Goal: Transaction & Acquisition: Purchase product/service

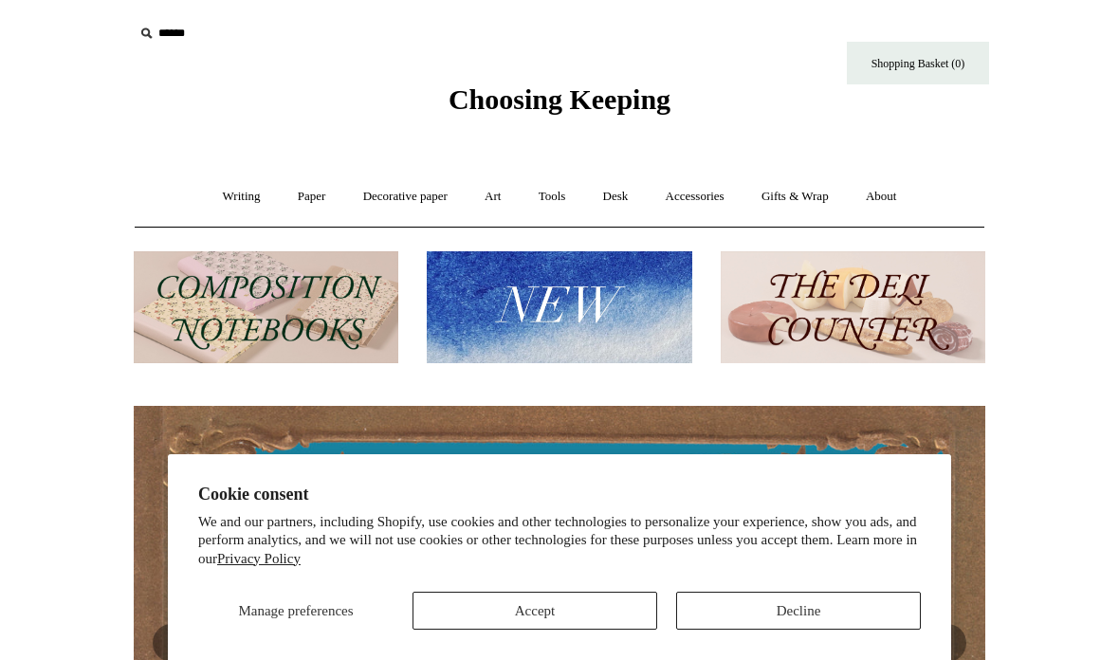
click at [792, 615] on button "Decline" at bounding box center [798, 611] width 245 height 38
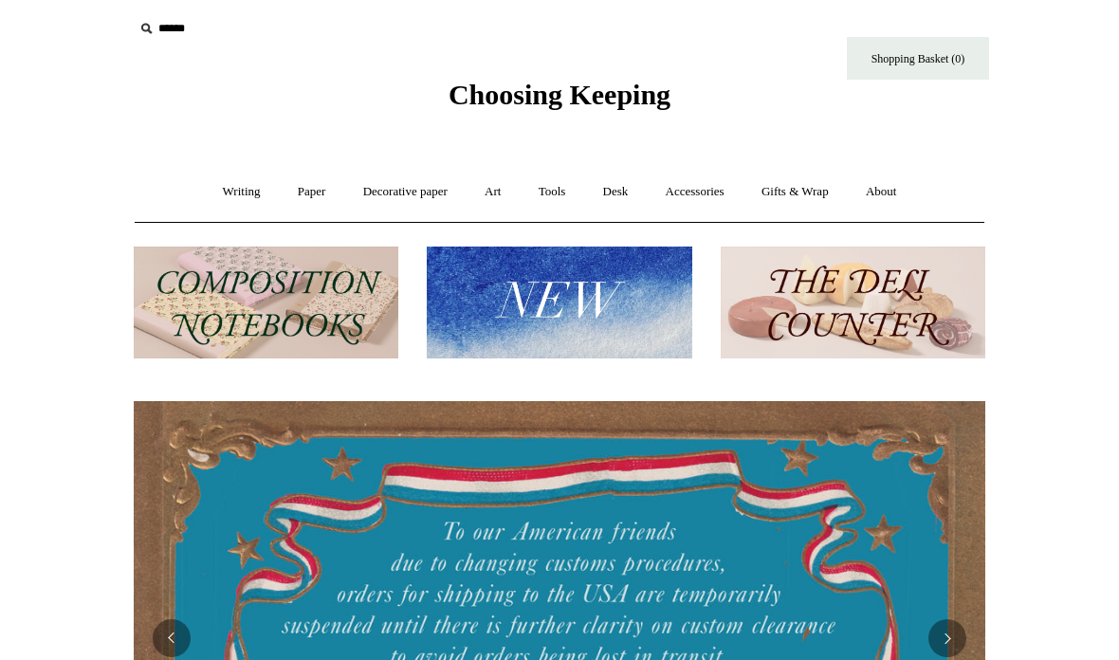
scroll to position [4, 0]
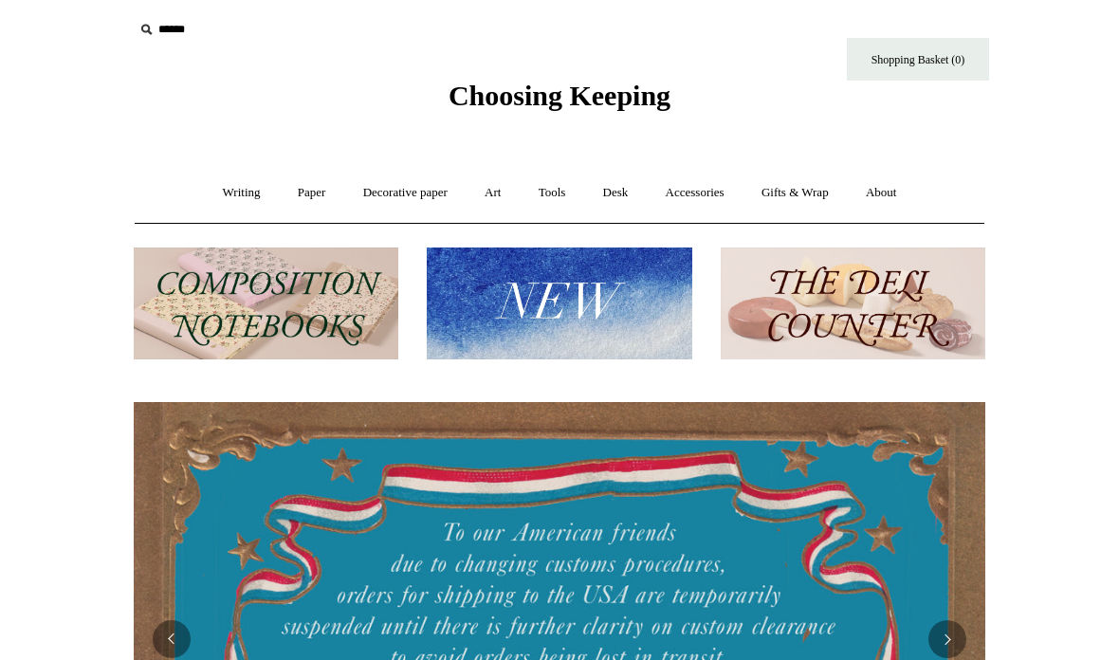
click at [399, 184] on link "Decorative paper +" at bounding box center [405, 193] width 119 height 50
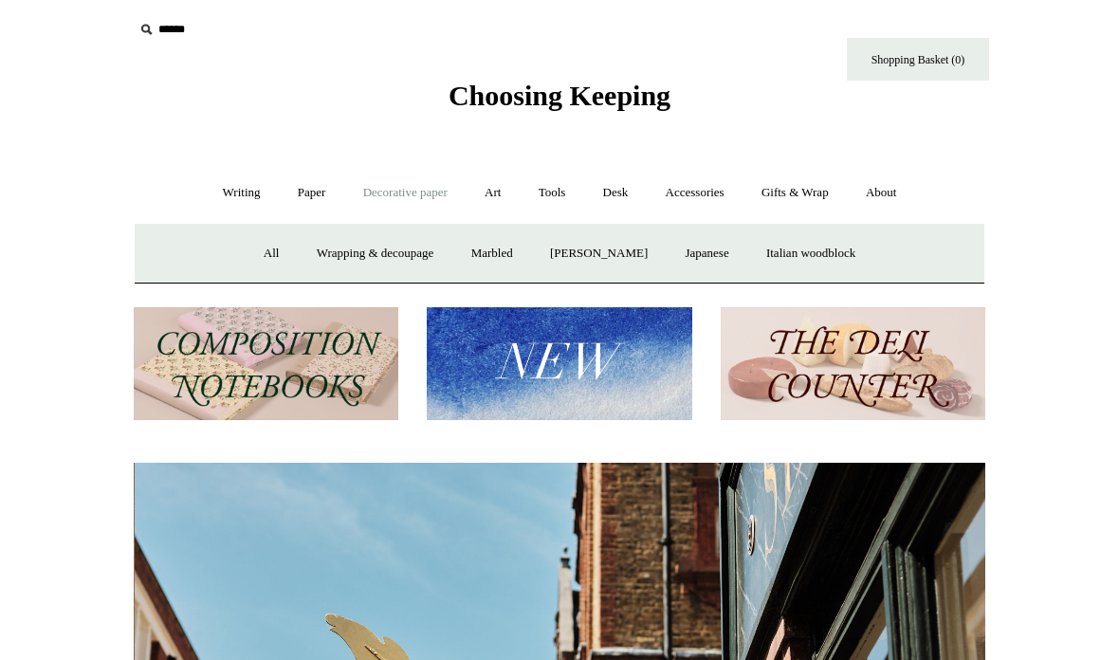
scroll to position [0, 852]
click at [596, 254] on link "[PERSON_NAME]" at bounding box center [599, 254] width 132 height 50
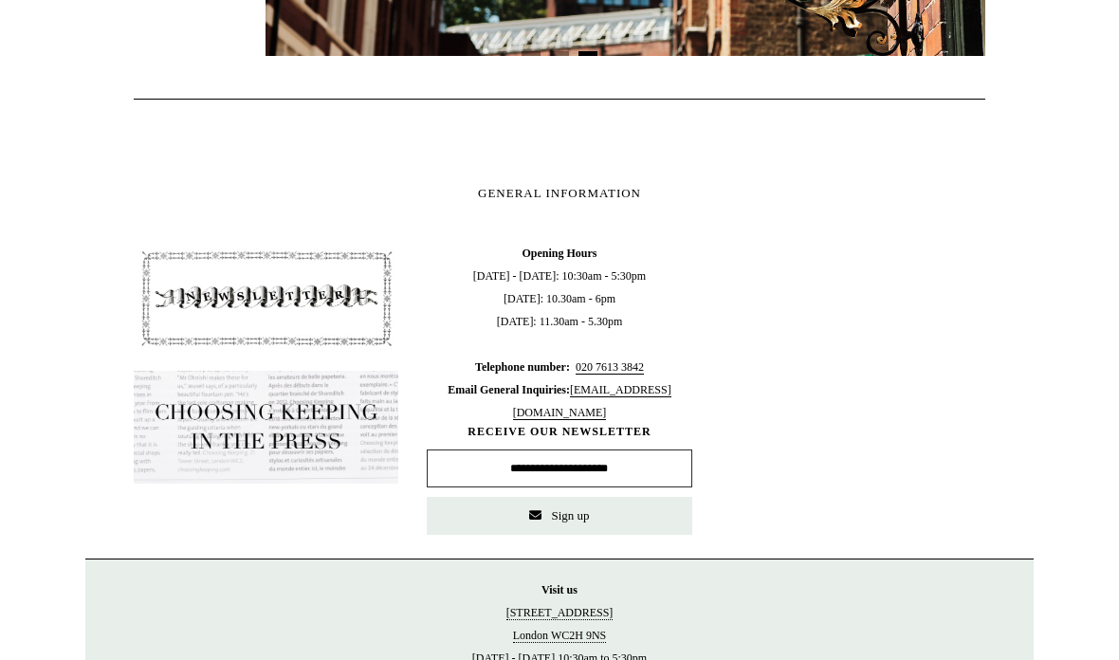
scroll to position [946, 0]
click at [439, 456] on input "text" at bounding box center [559, 469] width 265 height 38
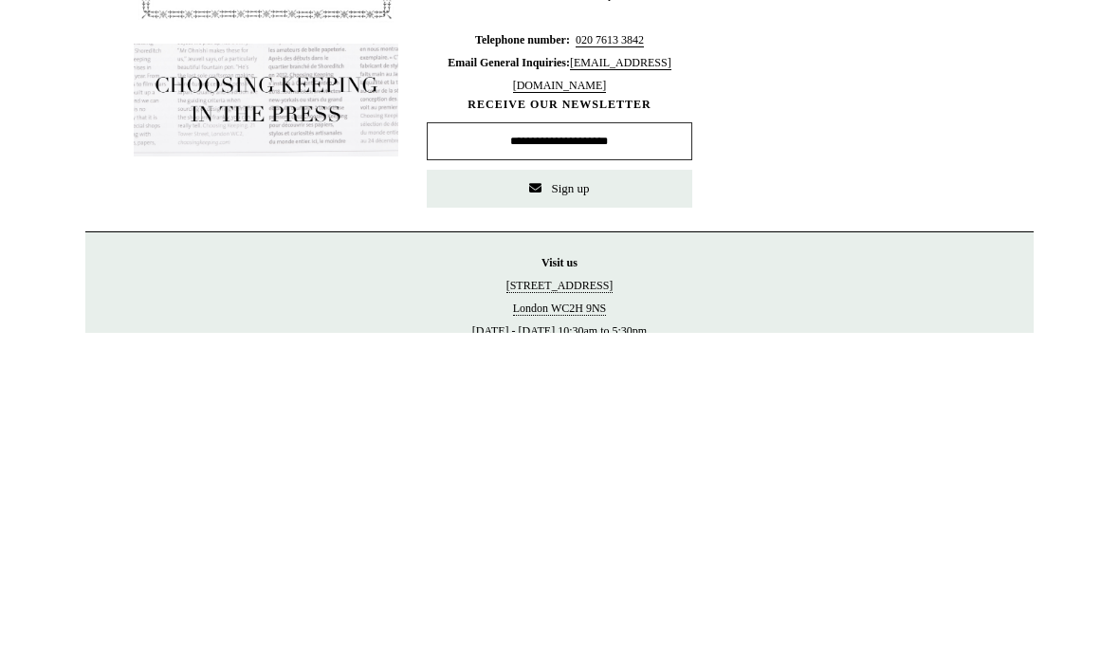
scroll to position [0, 0]
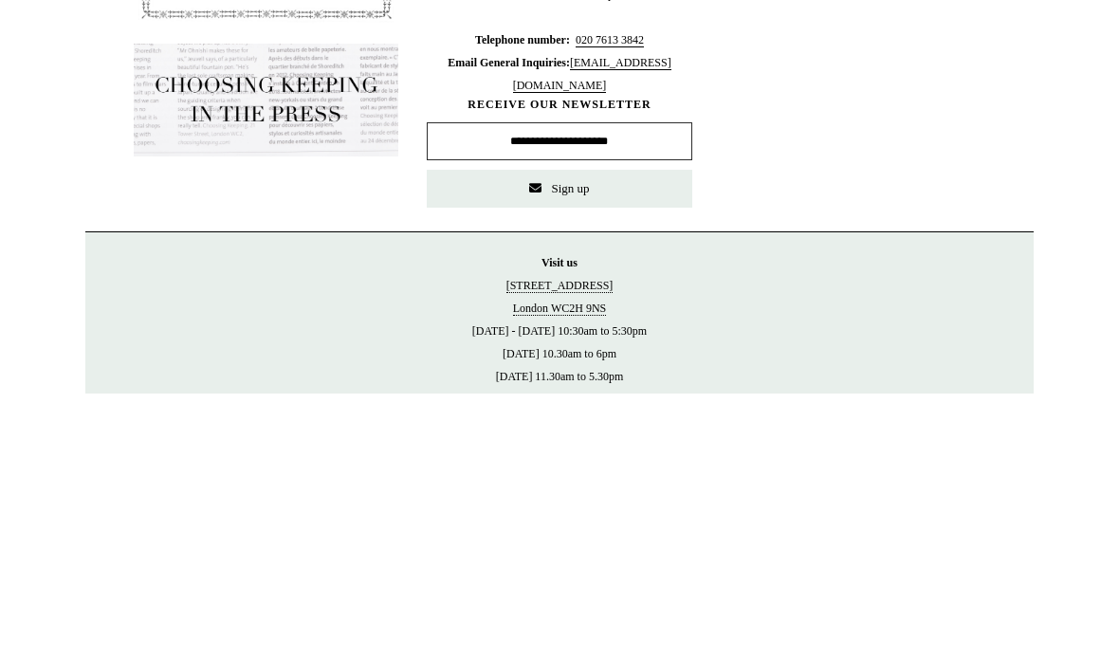
type input "**********"
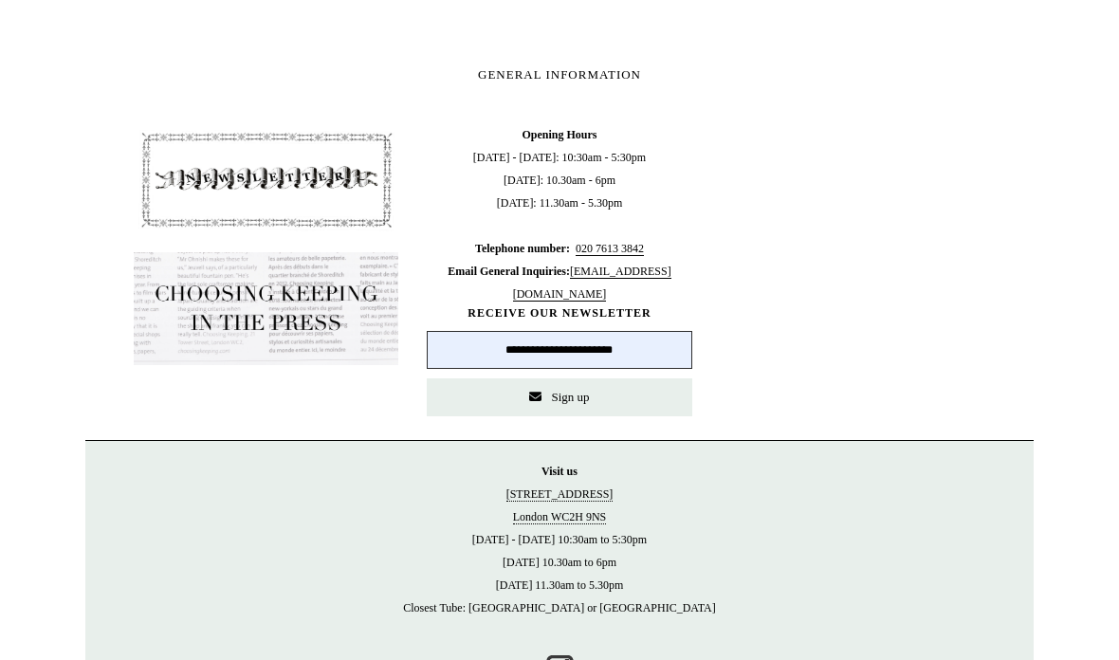
click at [561, 396] on span "Sign up" at bounding box center [570, 397] width 38 height 14
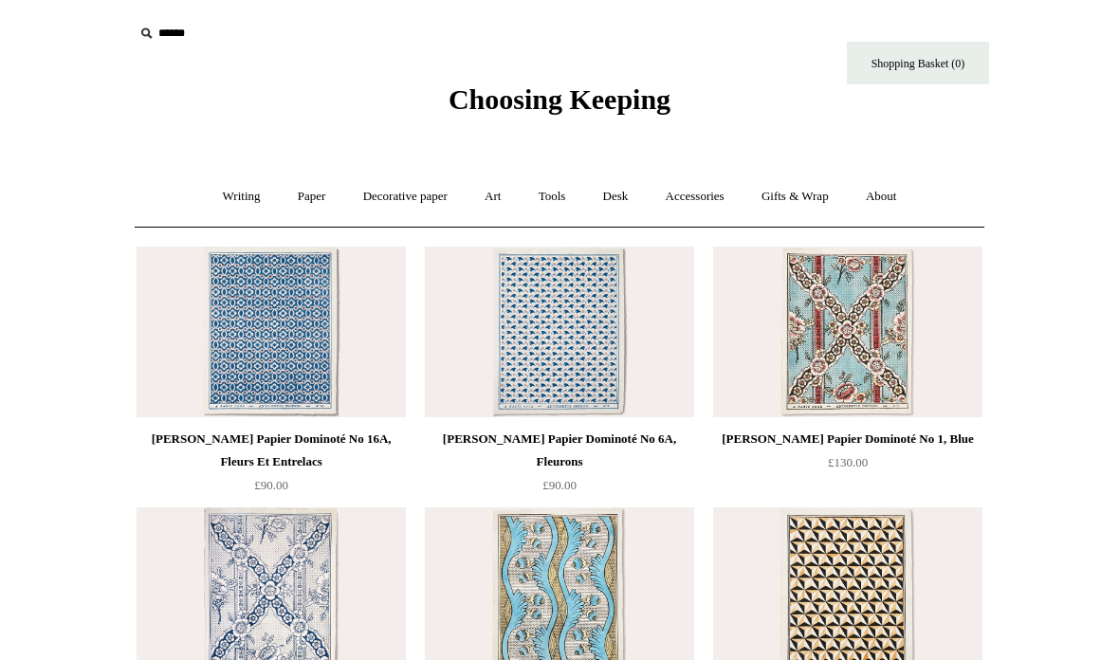
click at [701, 194] on link "Accessories +" at bounding box center [695, 197] width 93 height 50
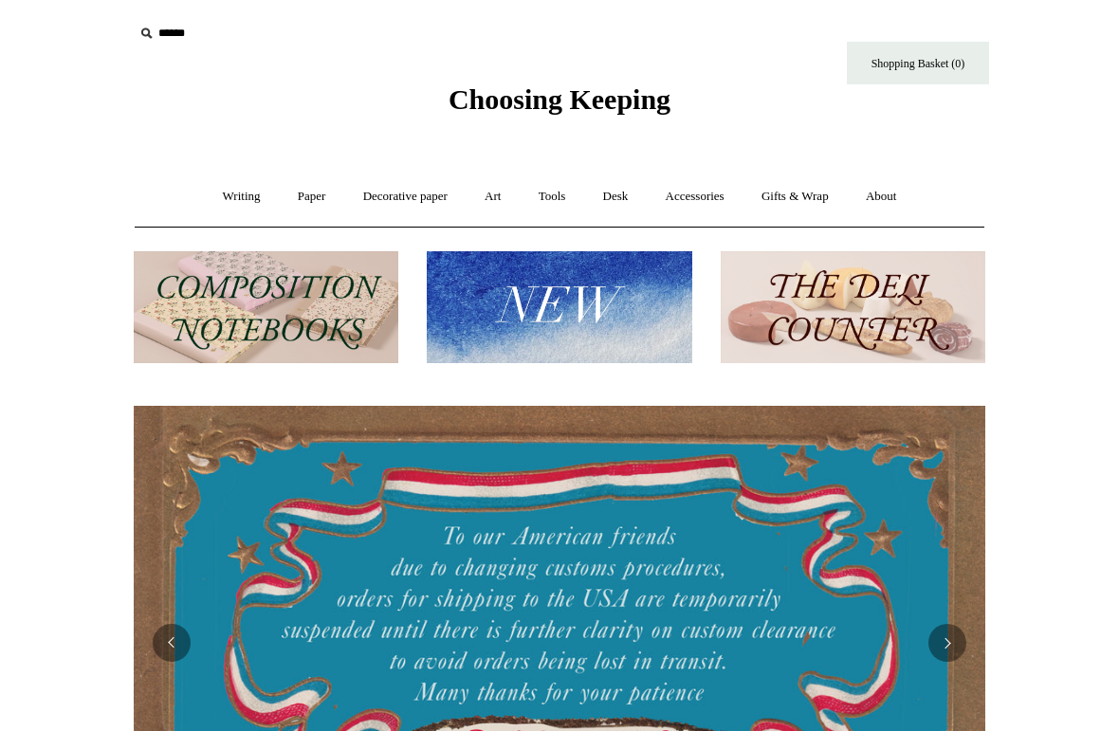
click at [484, 186] on link "Art +" at bounding box center [493, 197] width 50 height 50
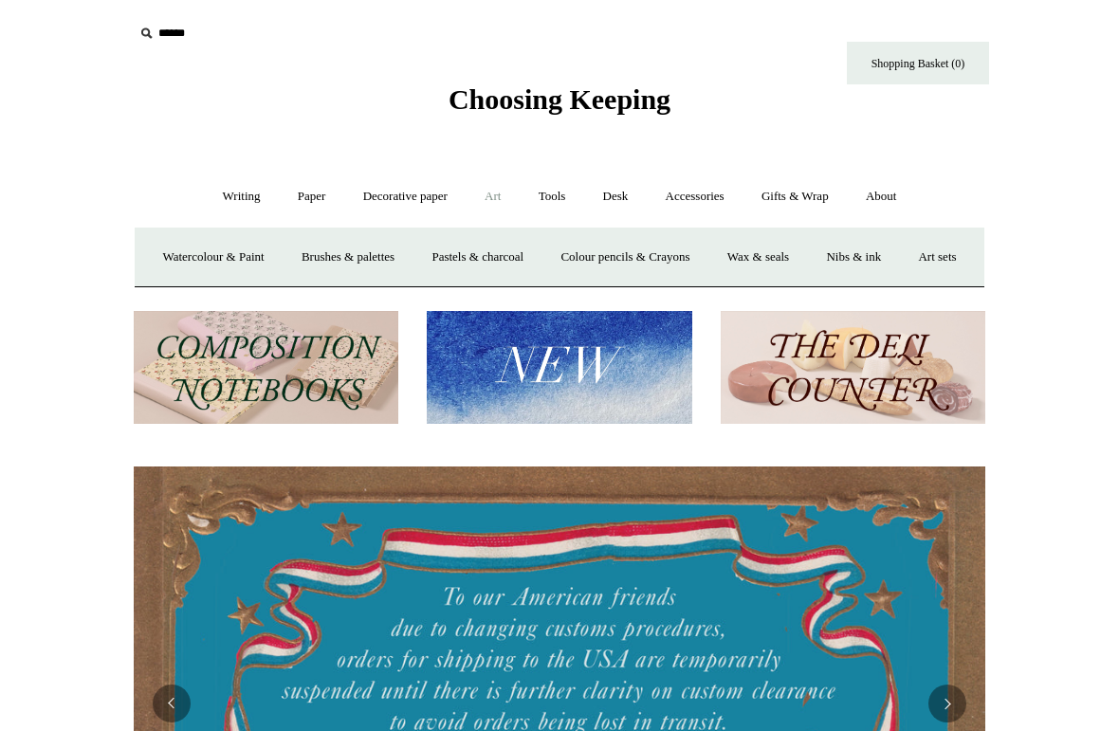
click at [152, 34] on icon at bounding box center [146, 33] width 21 height 21
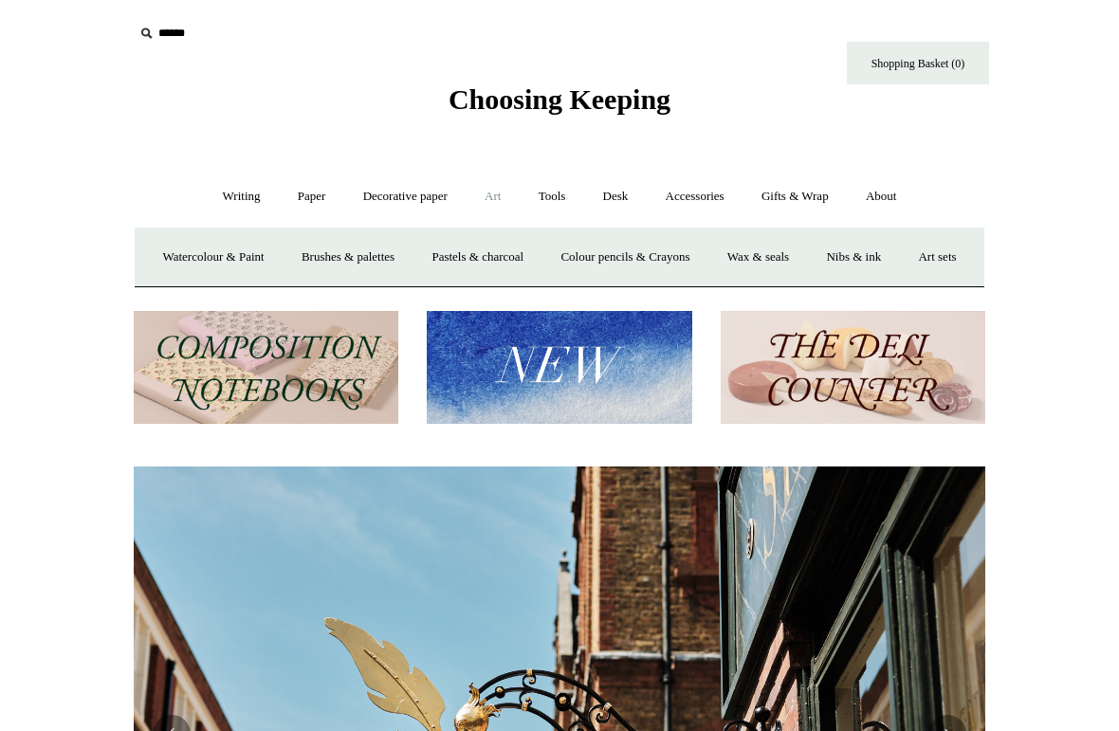
click at [135, 28] on input "text" at bounding box center [250, 33] width 233 height 35
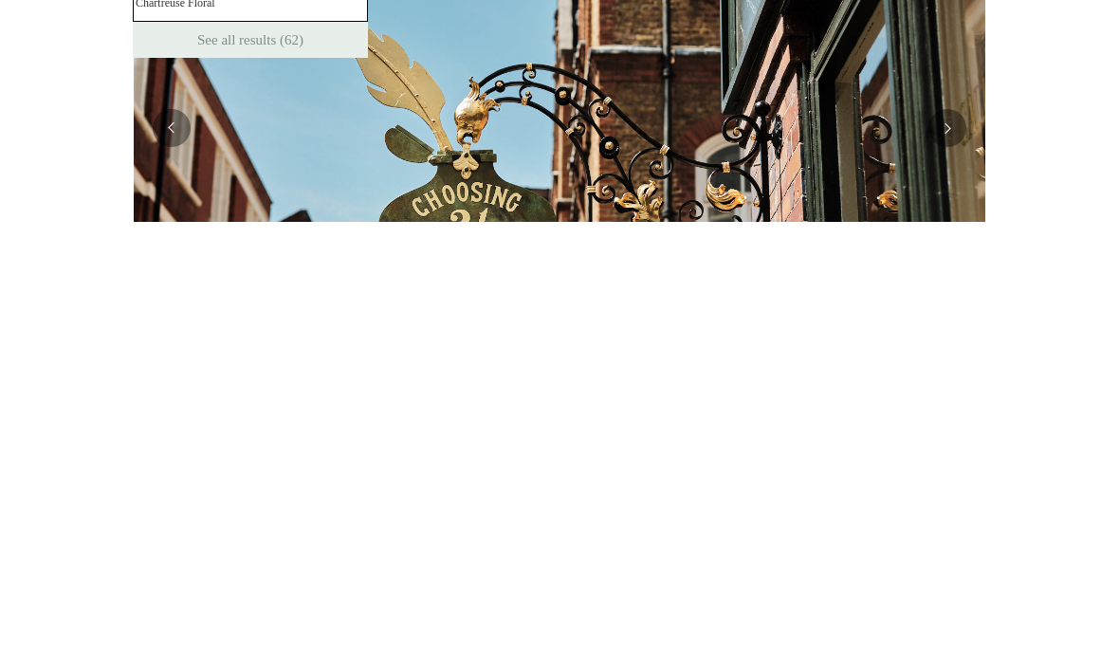
type input "**********"
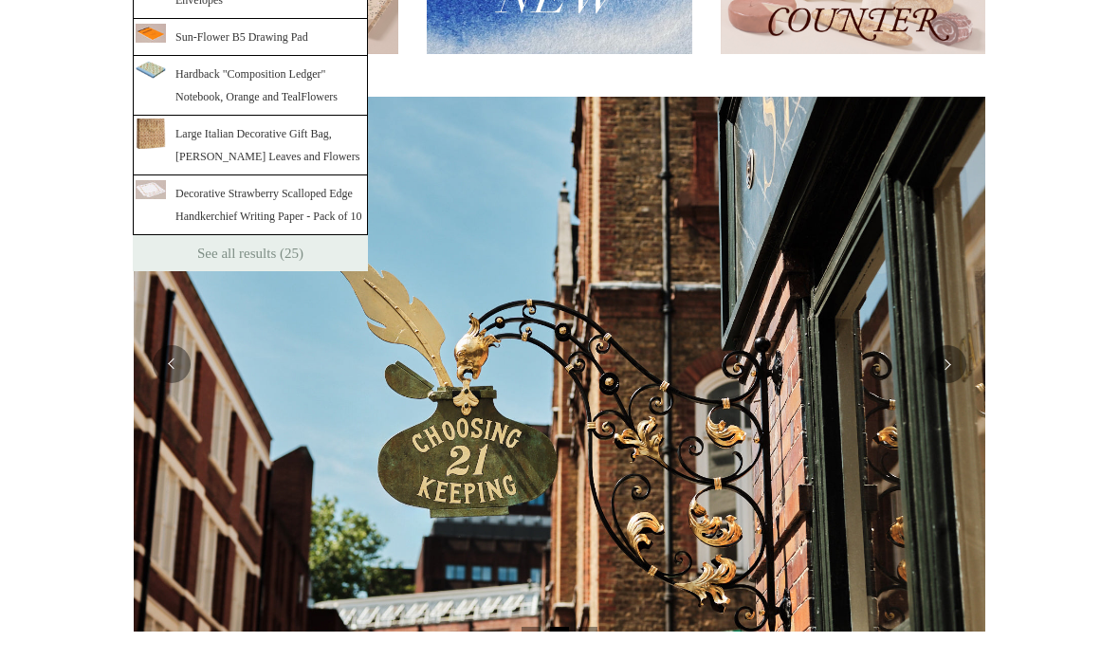
click at [205, 202] on link "Decorative Strawberry Scalloped Edge Handkerchief Writing Paper - Pack of 10" at bounding box center [250, 206] width 235 height 60
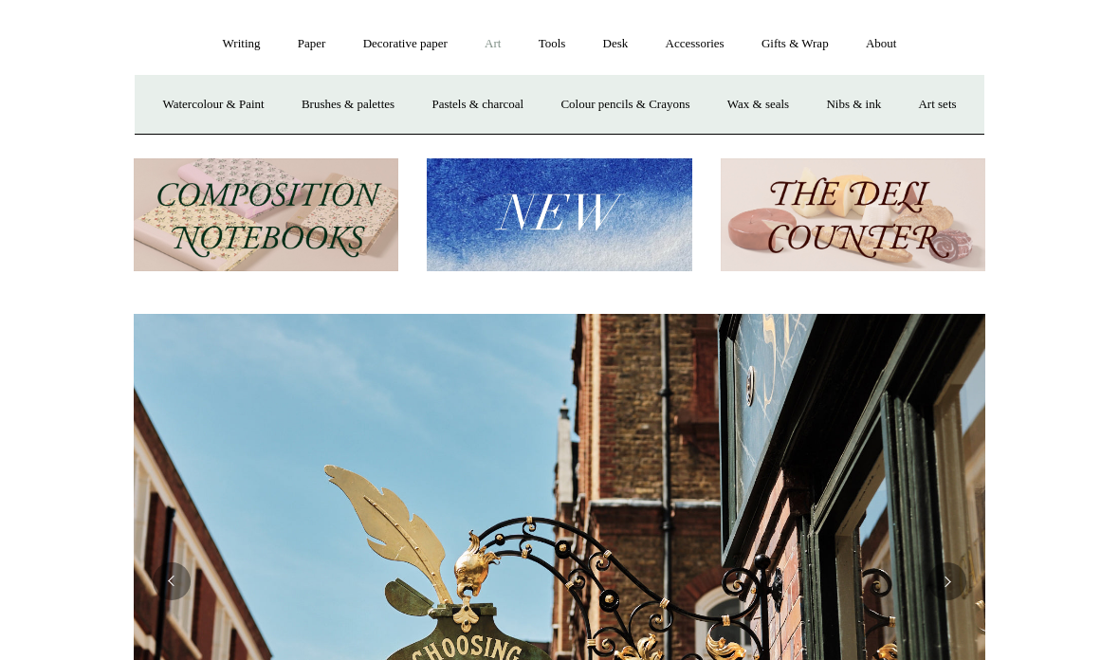
scroll to position [0, 852]
click at [541, 240] on img at bounding box center [559, 214] width 265 height 113
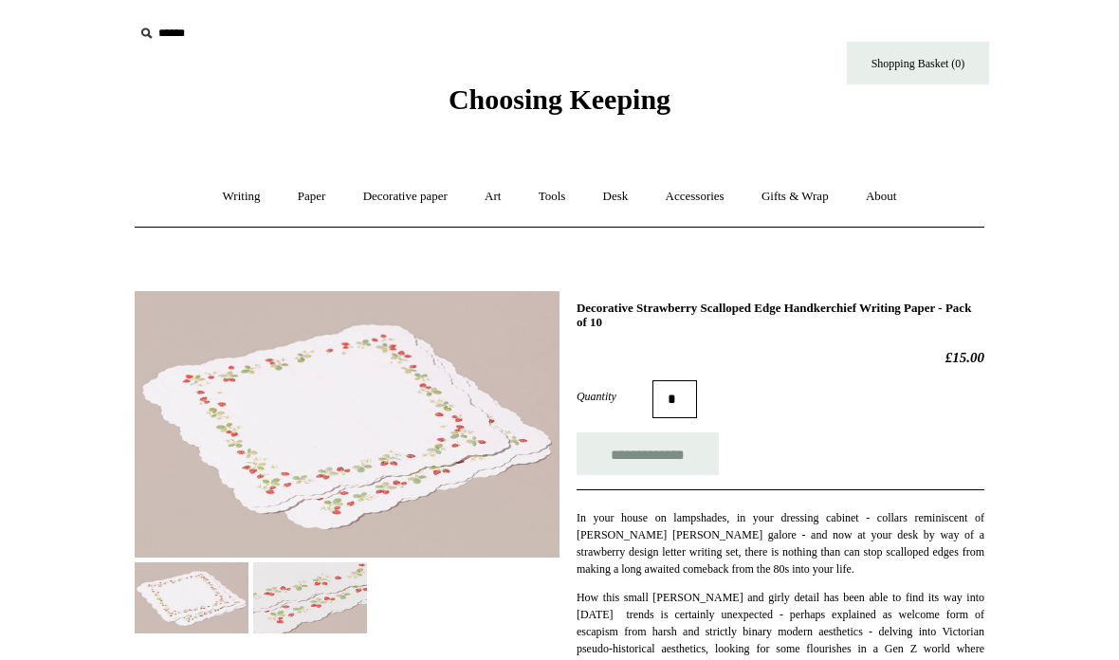
click at [799, 192] on link "Gifts & Wrap +" at bounding box center [796, 197] width 102 height 50
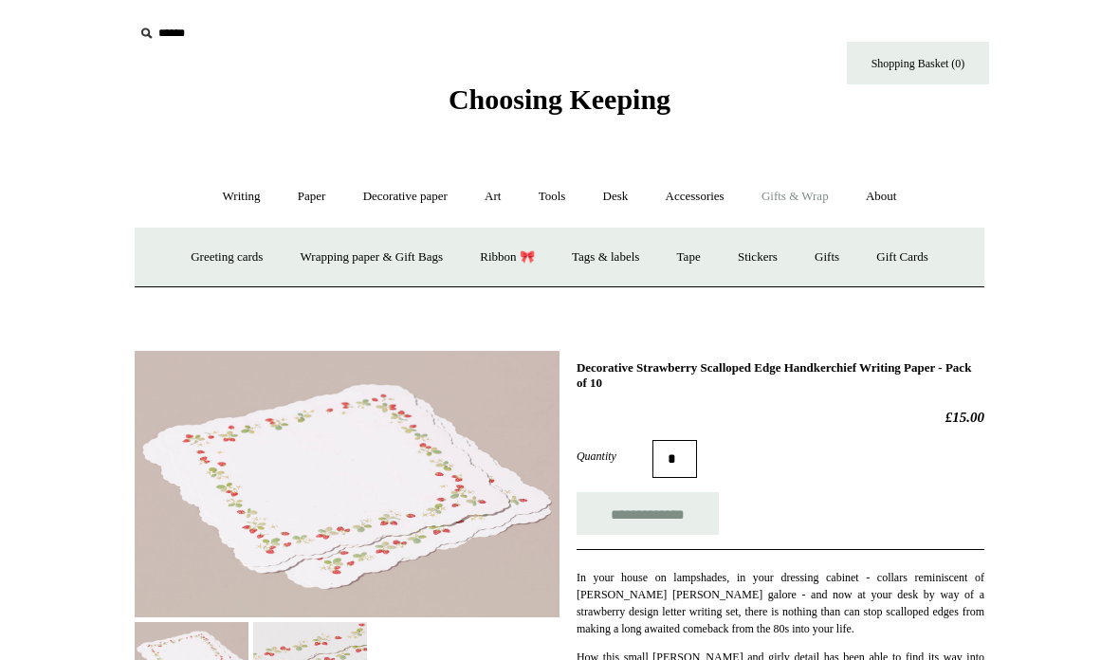
click at [390, 181] on link "Decorative paper +" at bounding box center [405, 197] width 119 height 50
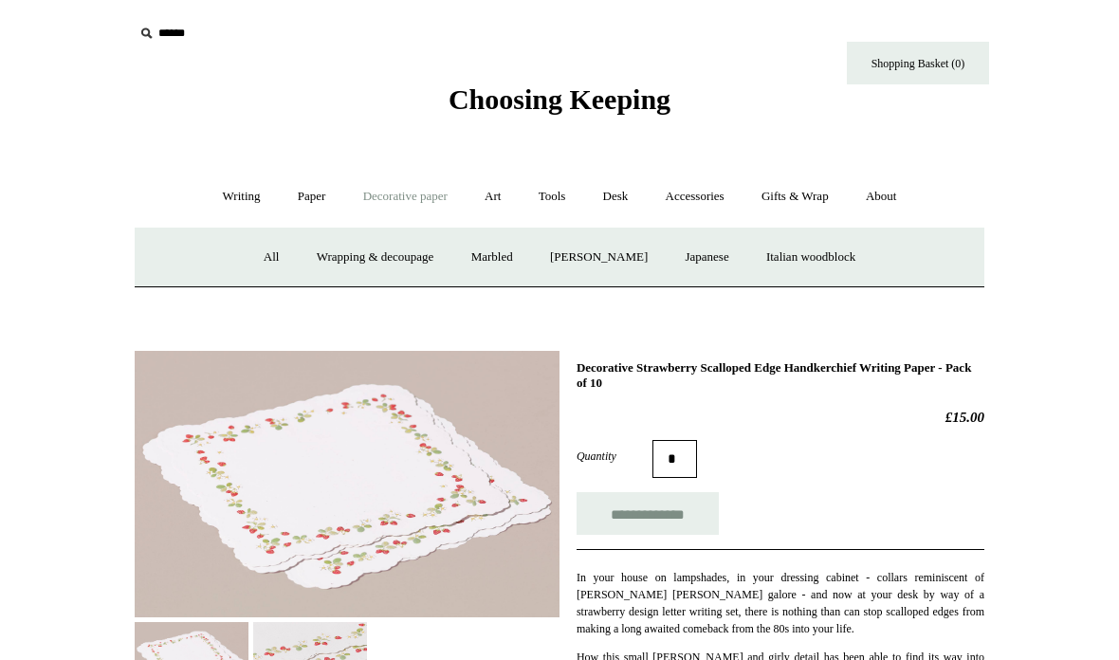
click at [220, 190] on link "Writing +" at bounding box center [242, 197] width 72 height 50
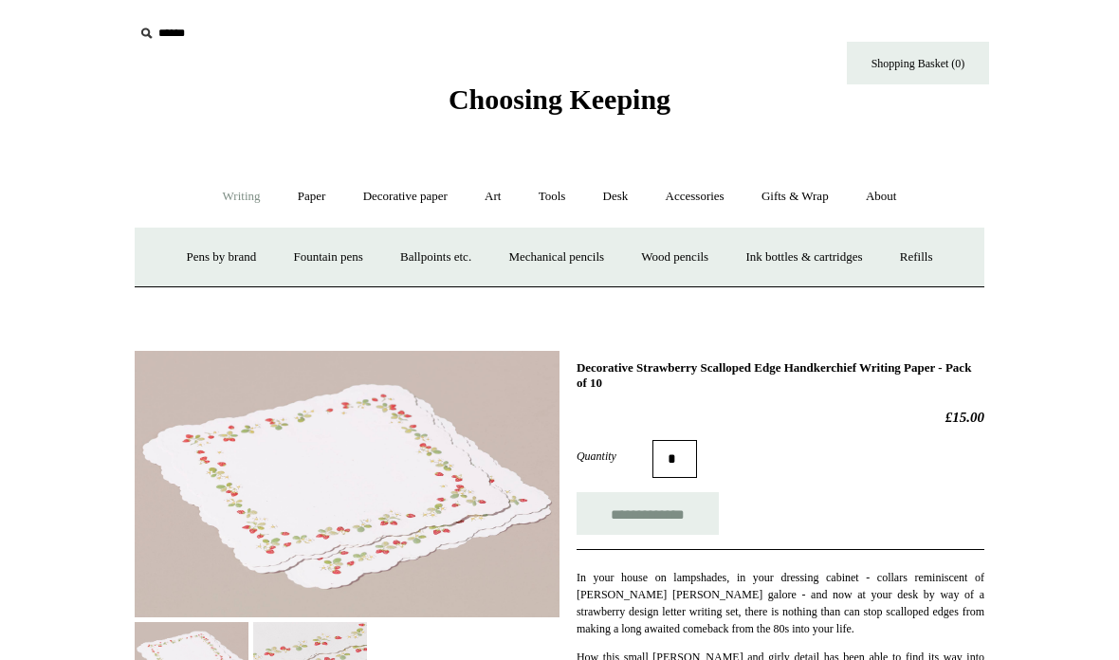
click at [891, 194] on link "About +" at bounding box center [881, 197] width 65 height 50
click at [661, 253] on link "Journal +" at bounding box center [672, 257] width 70 height 50
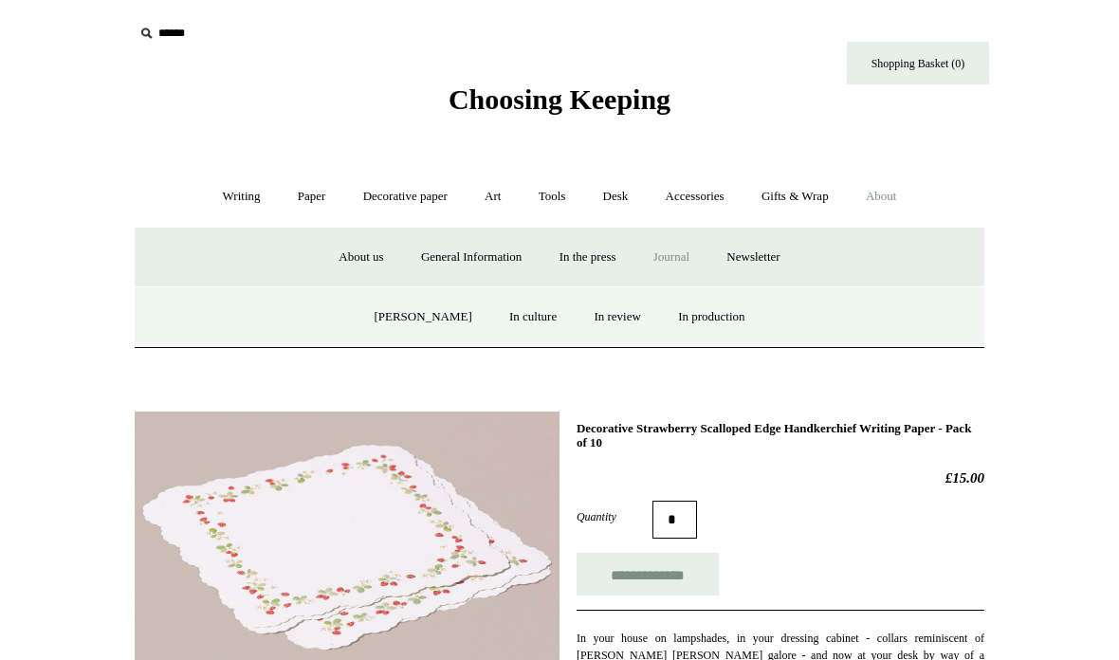
click at [414, 311] on link "[PERSON_NAME]" at bounding box center [423, 317] width 132 height 50
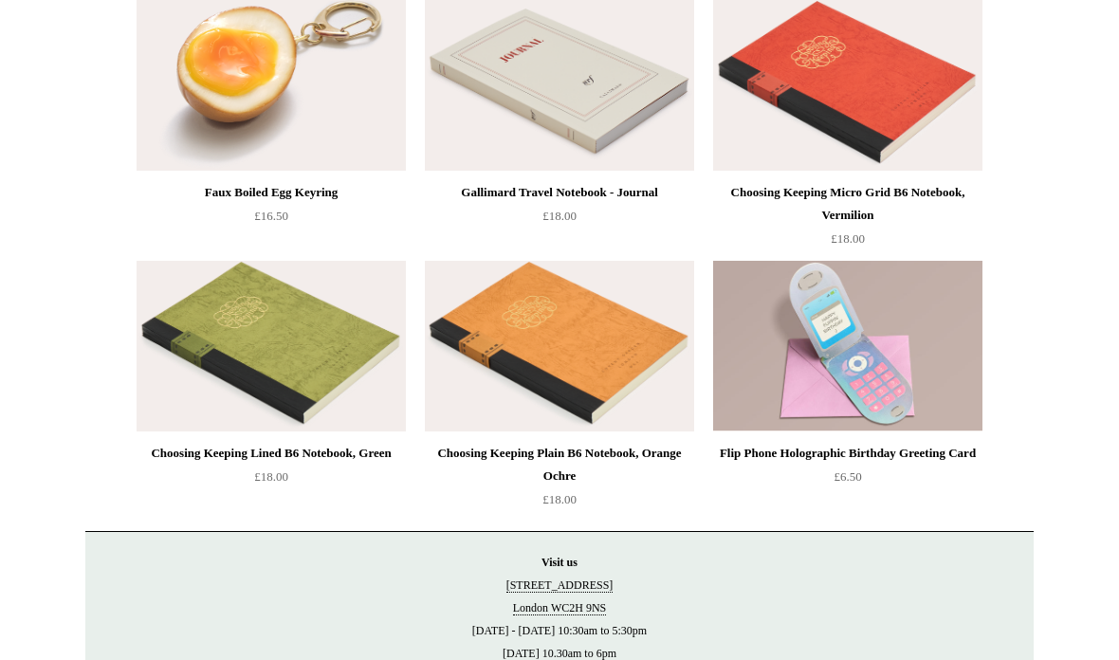
scroll to position [4158, 0]
